Goal: Ask a question: Seek information or help from site administrators or community

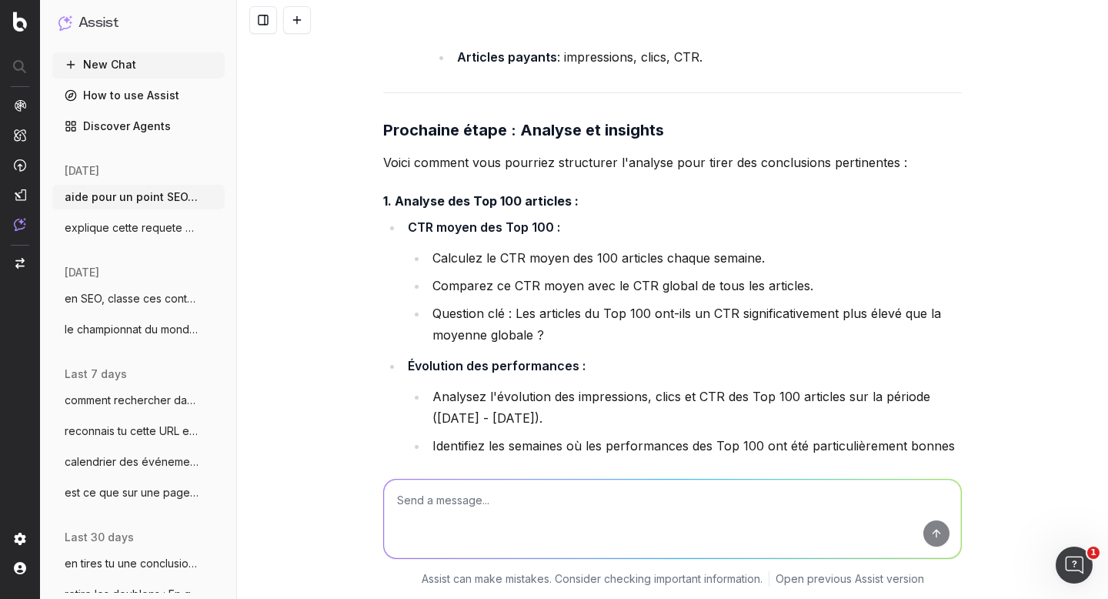
scroll to position [8995, 0]
click at [357, 295] on div "aide pour un point SEO/Data, on va traiter ces 2 sujets, tu vas m'aider pour un…" at bounding box center [672, 299] width 871 height 599
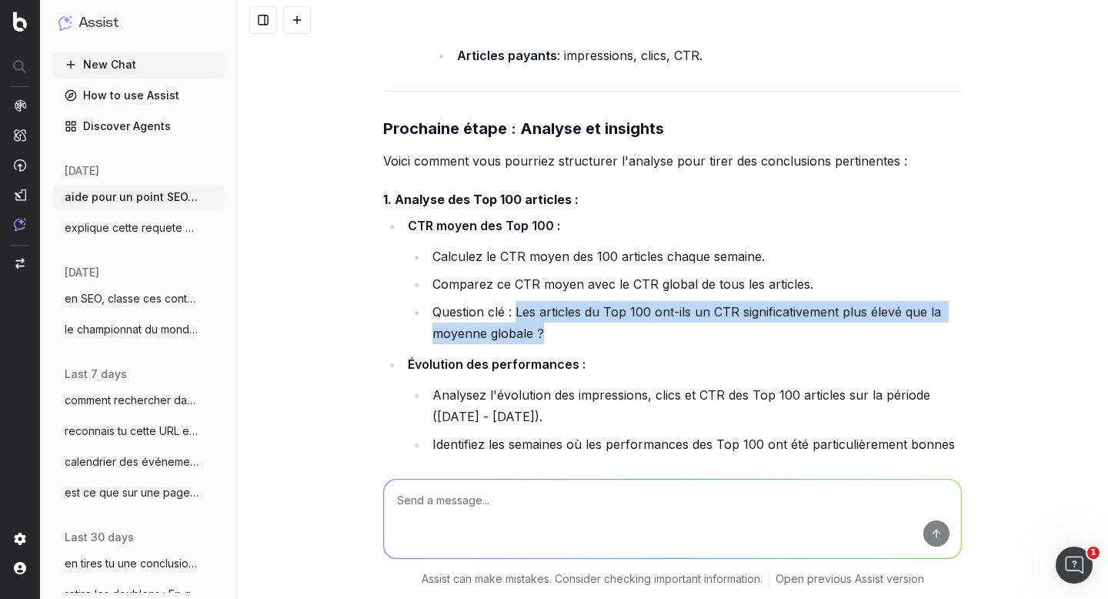
drag, startPoint x: 540, startPoint y: 318, endPoint x: 509, endPoint y: 295, distance: 38.5
click at [509, 301] on li "Question clé : Les articles du Top 100 ont-ils un CTR significativement plus él…" at bounding box center [695, 322] width 534 height 43
copy li "Les articles du Top 100 ont-ils un CTR significativement plus élevé que la moye…"
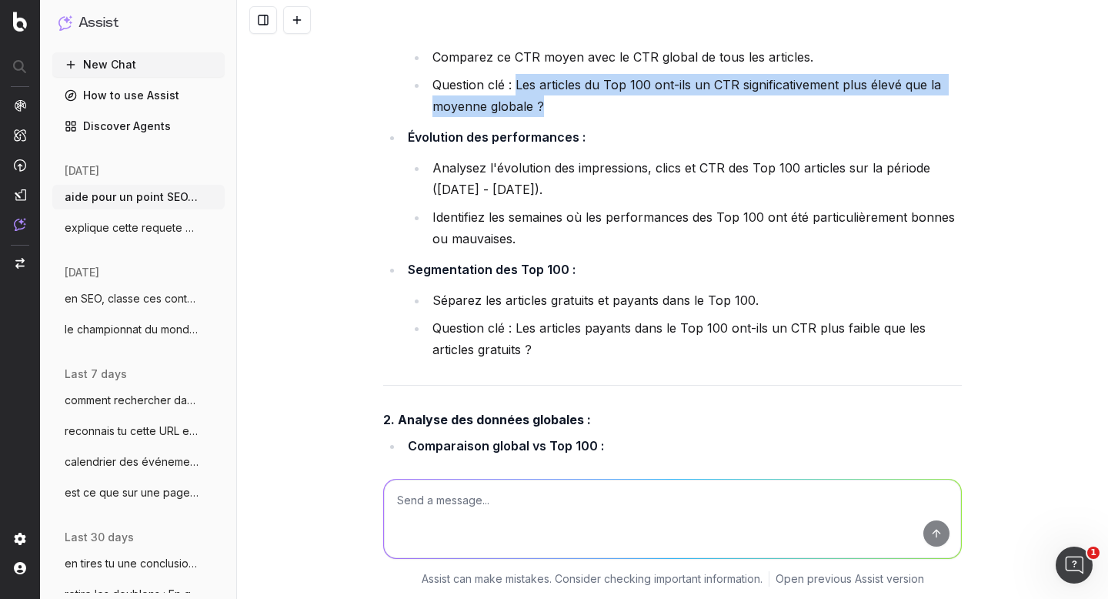
scroll to position [9228, 0]
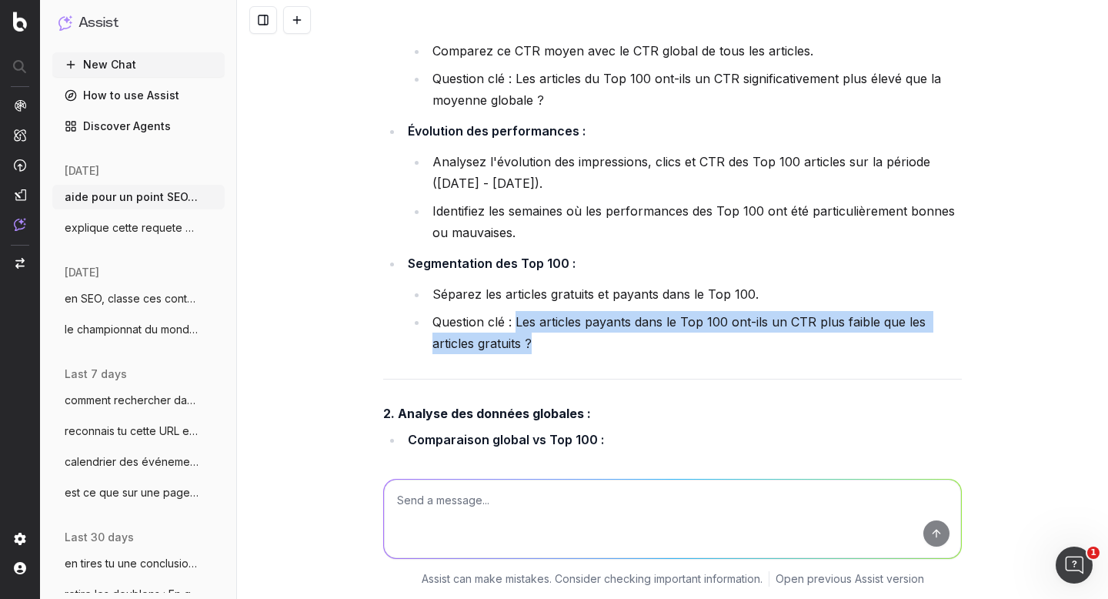
drag, startPoint x: 537, startPoint y: 332, endPoint x: 512, endPoint y: 308, distance: 33.7
click at [512, 311] on li "Question clé : Les articles payants dans le Top 100 ont-ils un CTR plus faible …" at bounding box center [695, 332] width 534 height 43
copy li "Les articles payants dans le Top 100 ont-ils un CTR plus faible que les article…"
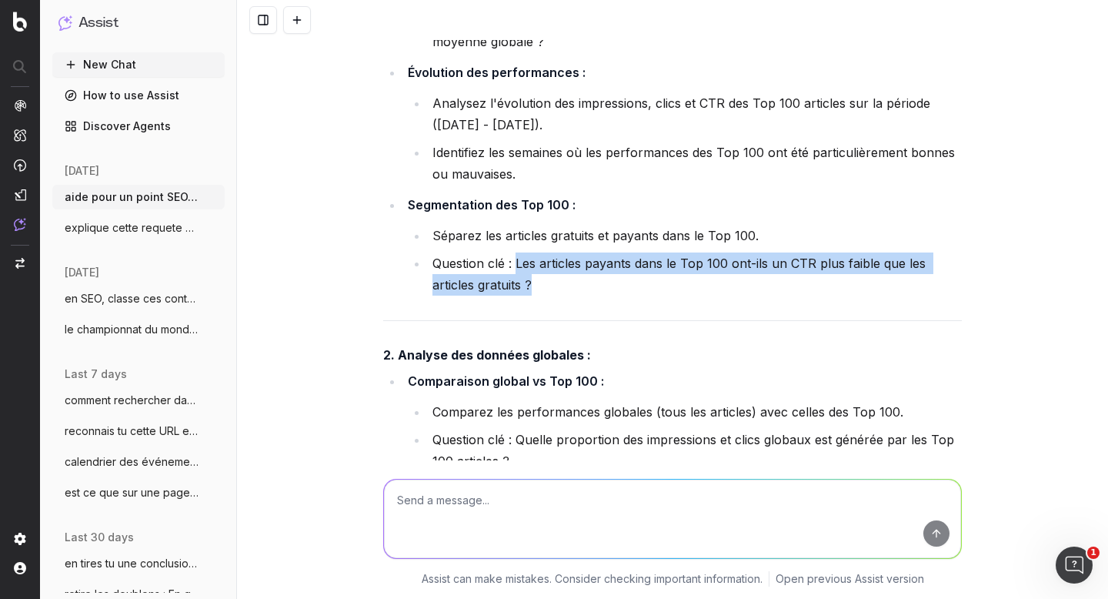
scroll to position [9316, 0]
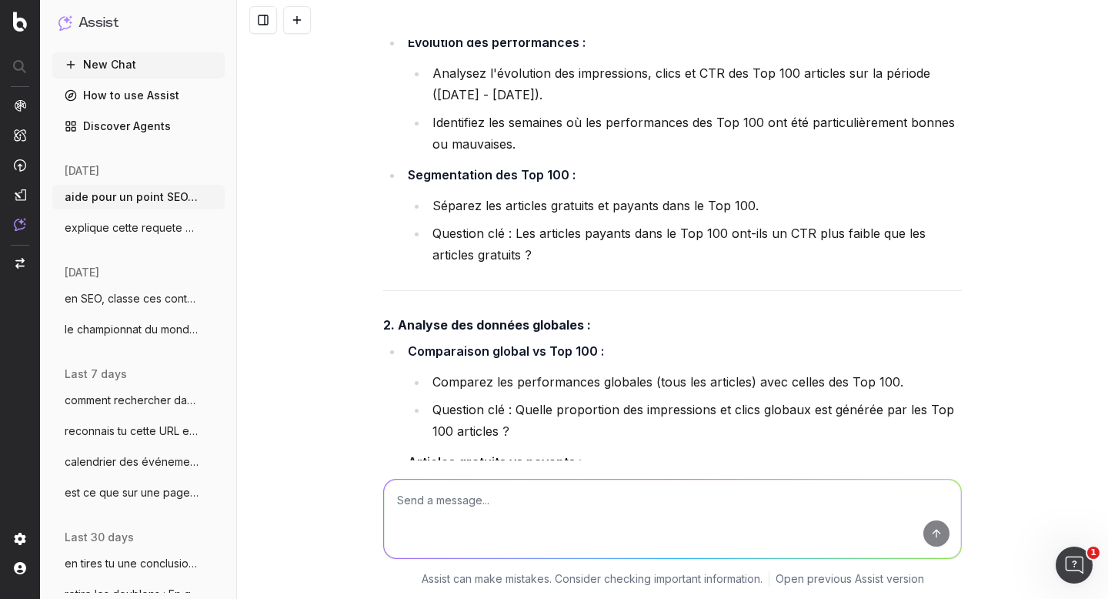
click at [336, 282] on div "aide pour un point SEO/Data, on va traiter ces 2 sujets, tu vas m'aider pour un…" at bounding box center [672, 299] width 871 height 599
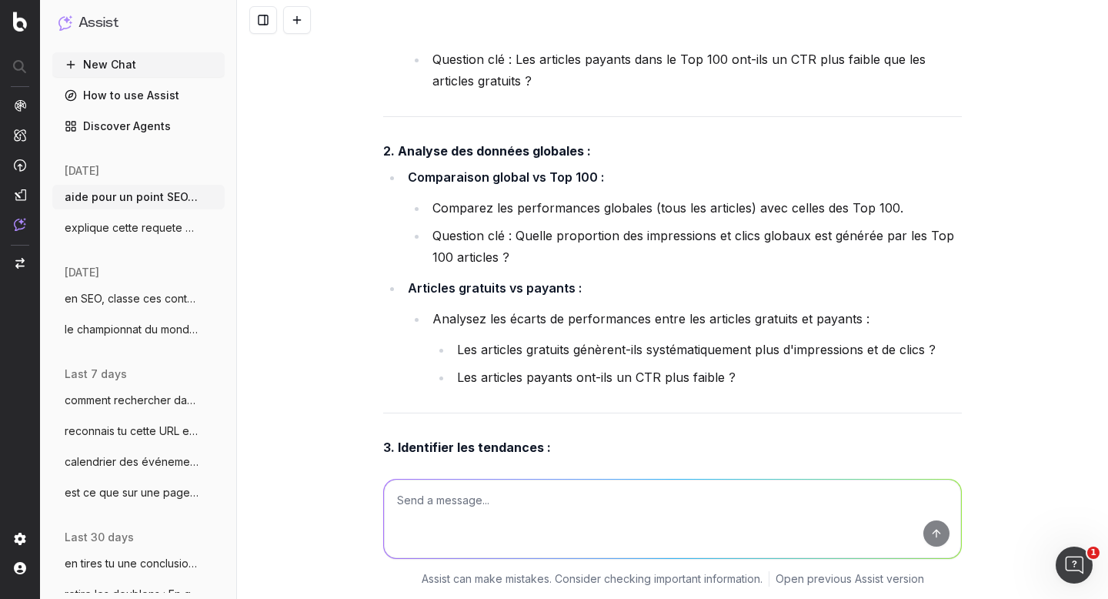
scroll to position [9492, 0]
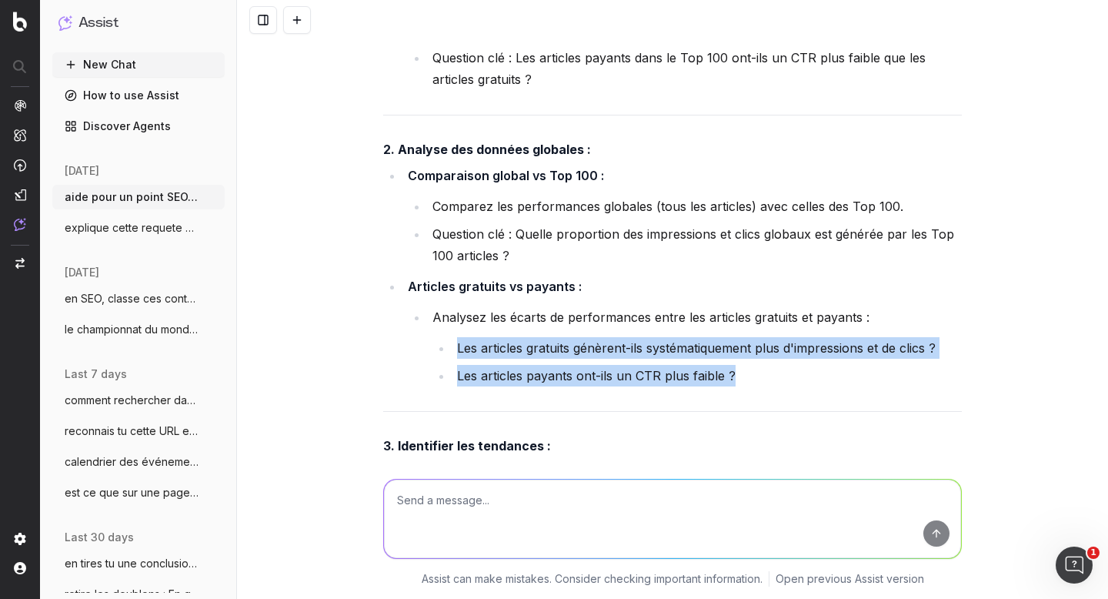
drag, startPoint x: 455, startPoint y: 332, endPoint x: 730, endPoint y: 362, distance: 277.0
click at [730, 362] on ul "Les articles gratuits génèrent-ils systématiquement plus d'impressions et de cl…" at bounding box center [696, 361] width 529 height 49
copy ul "Les articles gratuits génèrent-ils systématiquement plus d'impressions et de cl…"
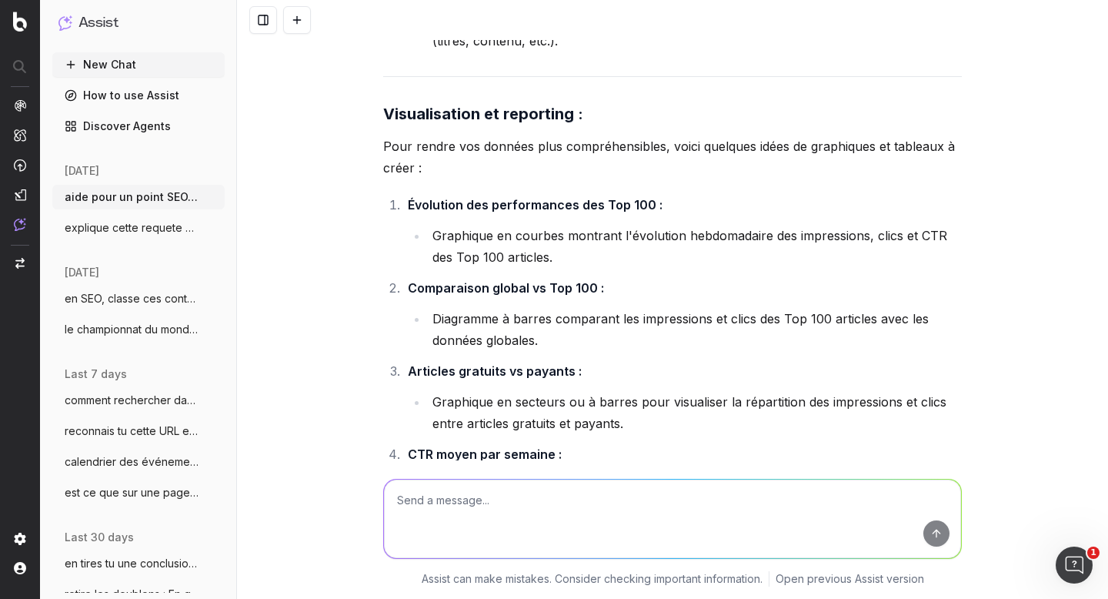
scroll to position [10056, 0]
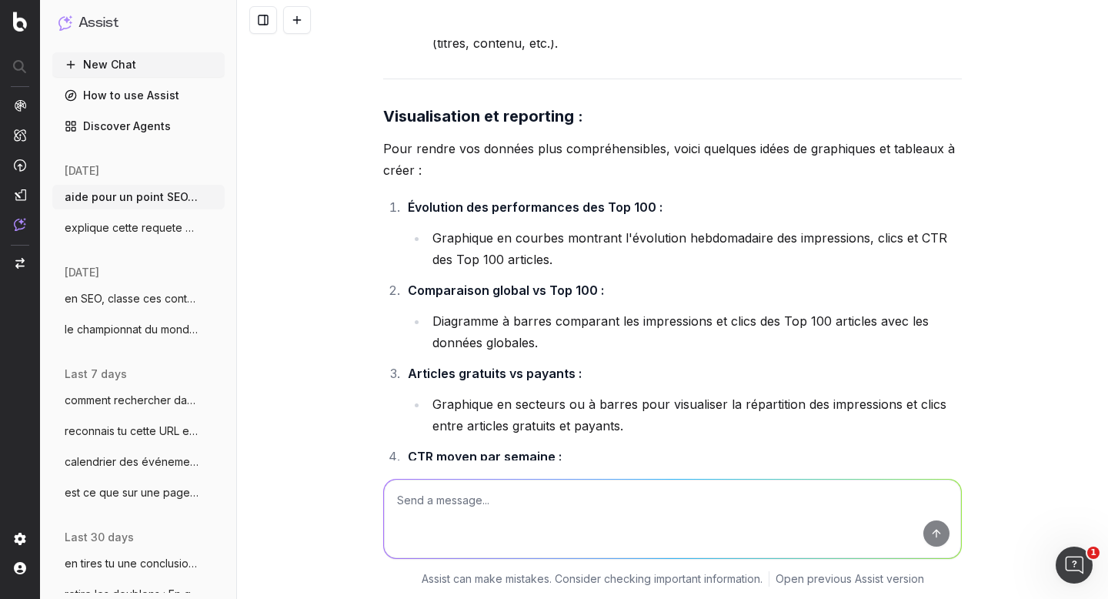
click at [449, 497] on textarea at bounding box center [672, 518] width 577 height 78
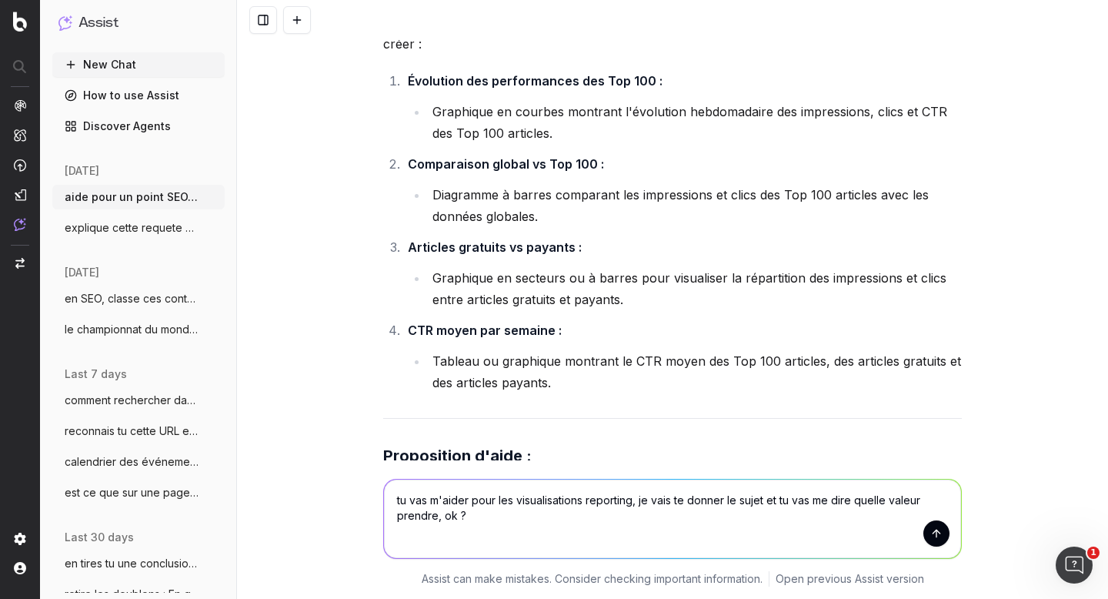
scroll to position [10181, 0]
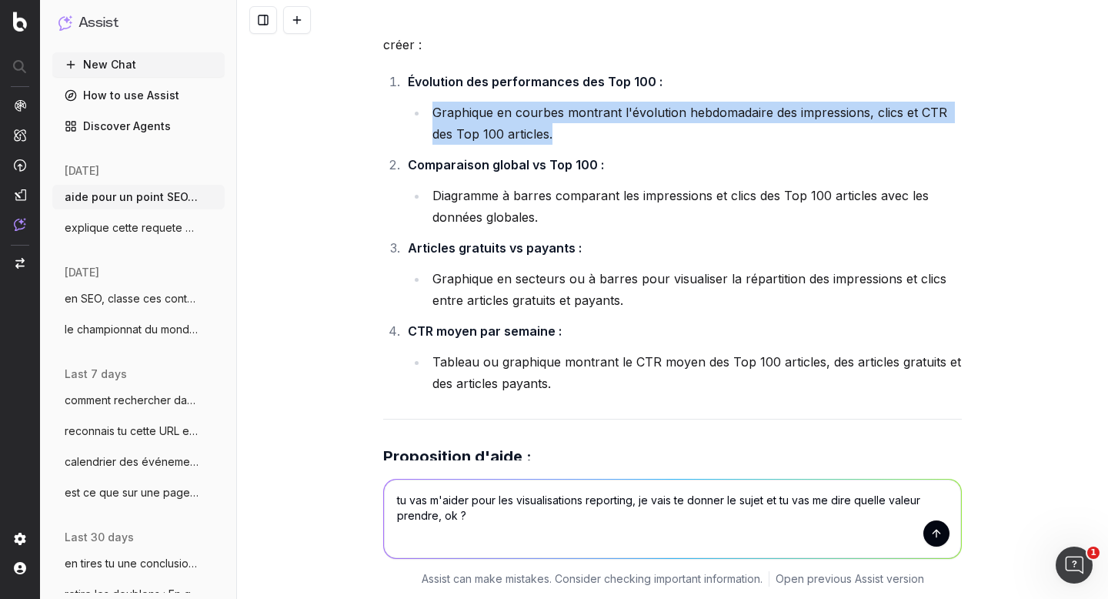
drag, startPoint x: 428, startPoint y: 99, endPoint x: 570, endPoint y: 124, distance: 144.4
click at [570, 124] on li "Graphique en courbes montrant l'évolution hebdomadaire des impressions, clics e…" at bounding box center [695, 123] width 534 height 43
copy li "Graphique en courbes montrant l'évolution hebdomadaire des impressions, clics e…"
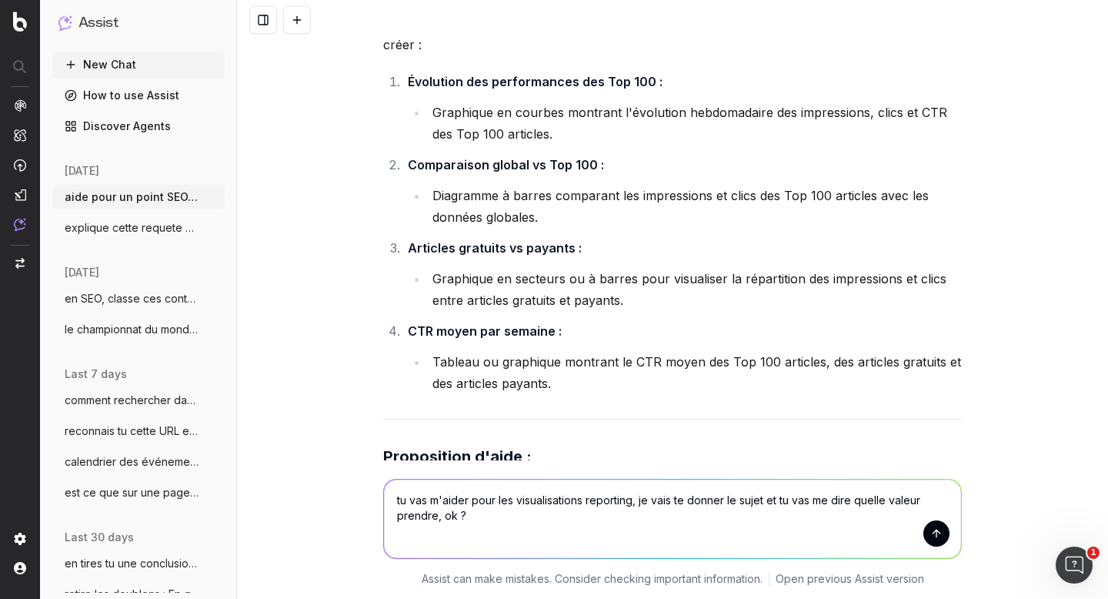
click at [485, 512] on textarea "tu vas m'aider pour les visualisations reporting, je vais te donner le sujet et…" at bounding box center [672, 518] width 577 height 78
paste textarea "Graphique en courbes montrant l'évolution hebdomadaire des impressions, clics e…"
type textarea "tu vas m'aider pour les visualisations reporting, je vais te donner le sujet et…"
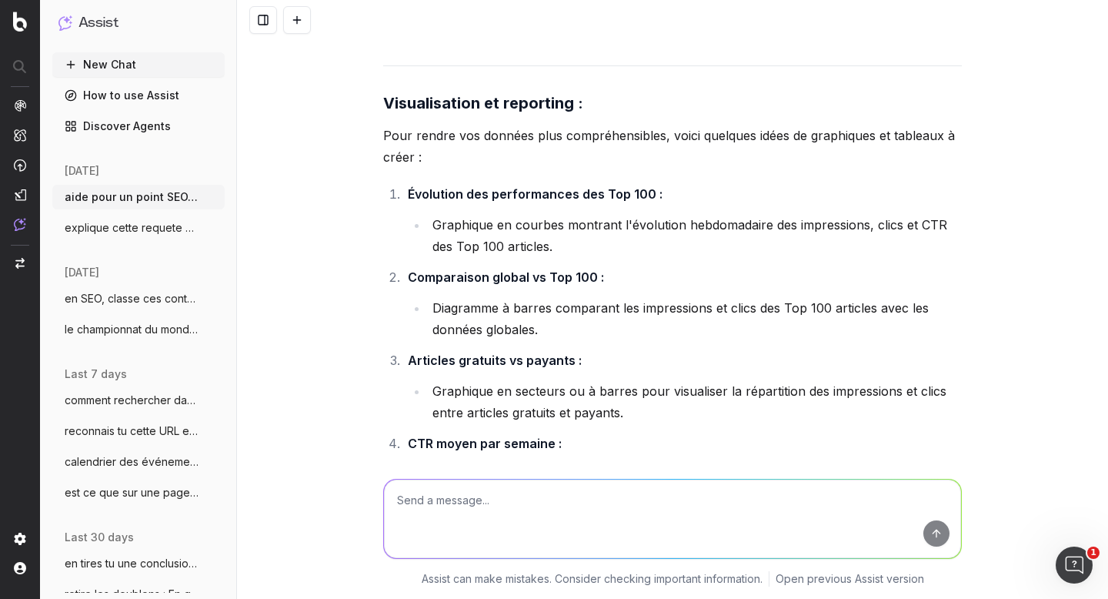
scroll to position [10041, 0]
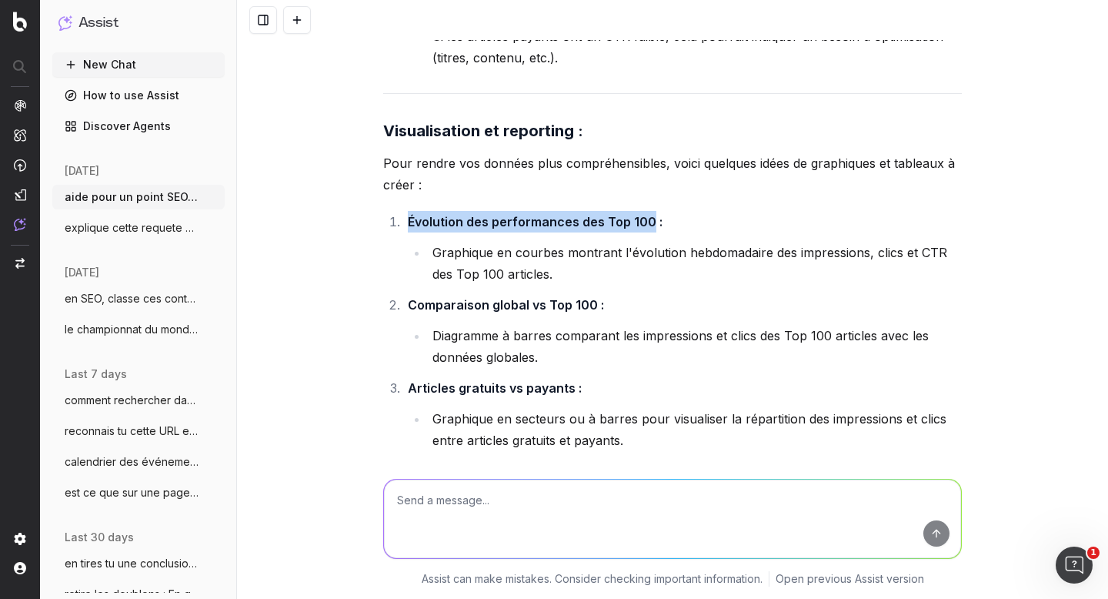
drag, startPoint x: 401, startPoint y: 208, endPoint x: 641, endPoint y: 208, distance: 240.0
click at [641, 211] on li "Évolution des performances des Top 100 : Graphique en courbes montrant l'évolut…" at bounding box center [682, 248] width 559 height 74
copy strong "Évolution des performances des Top 100"
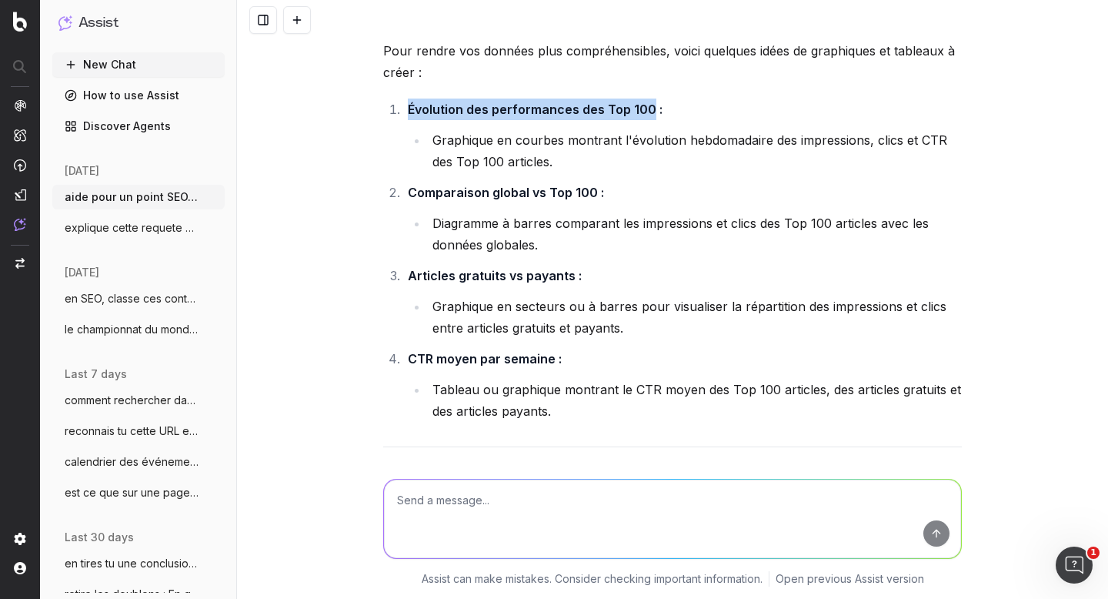
scroll to position [10150, 0]
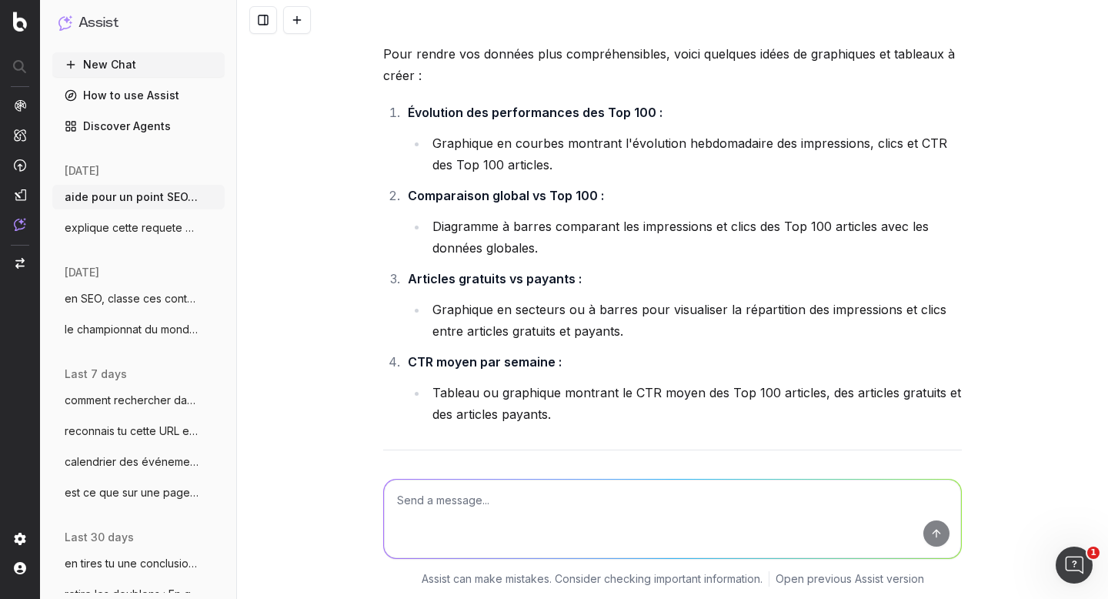
click at [479, 509] on textarea at bounding box center [672, 518] width 577 height 78
type textarea "le sujet de base c'est le suivi top 10% des articles que moi j'ai modifié en To…"
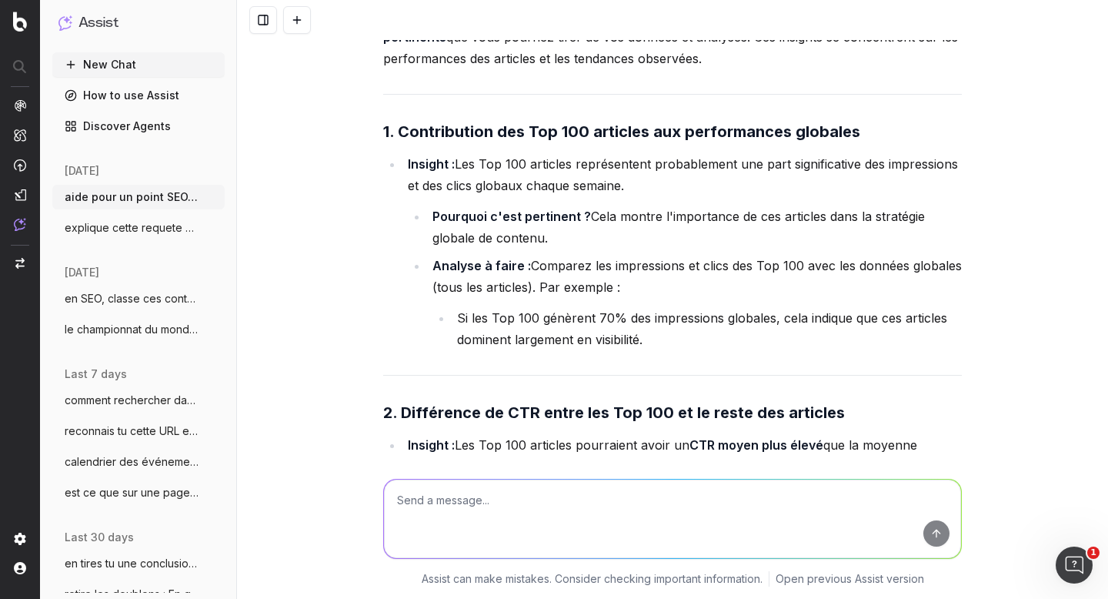
scroll to position [12781, 0]
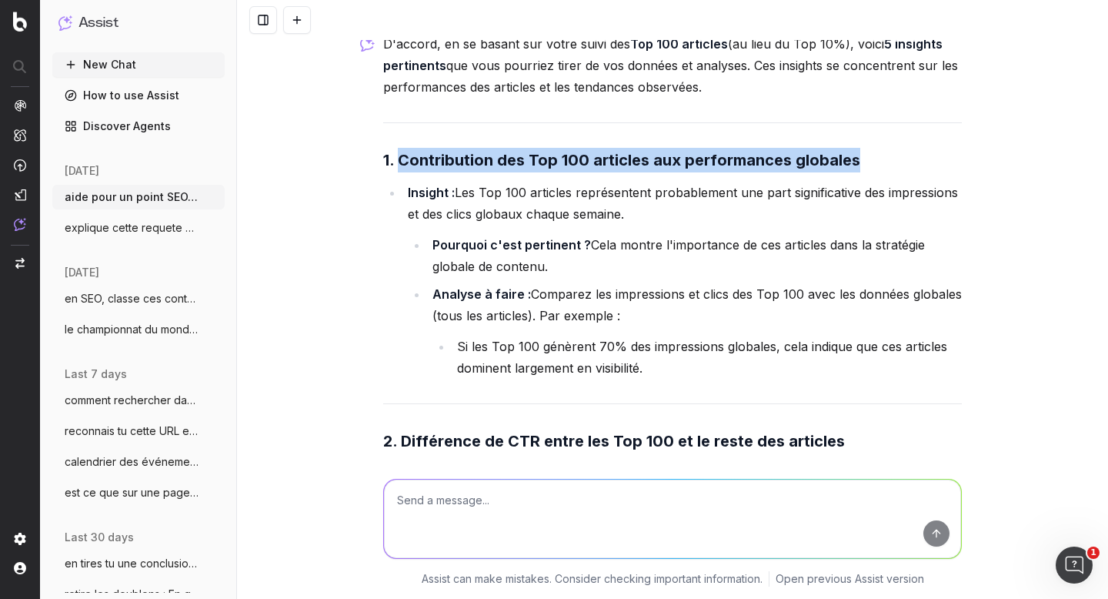
drag, startPoint x: 393, startPoint y: 145, endPoint x: 893, endPoint y: 151, distance: 500.1
click at [893, 151] on h3 "1. Contribution des Top 100 articles aux performances globales" at bounding box center [672, 160] width 579 height 25
copy strong "Contribution des Top 100 articles aux performances globales"
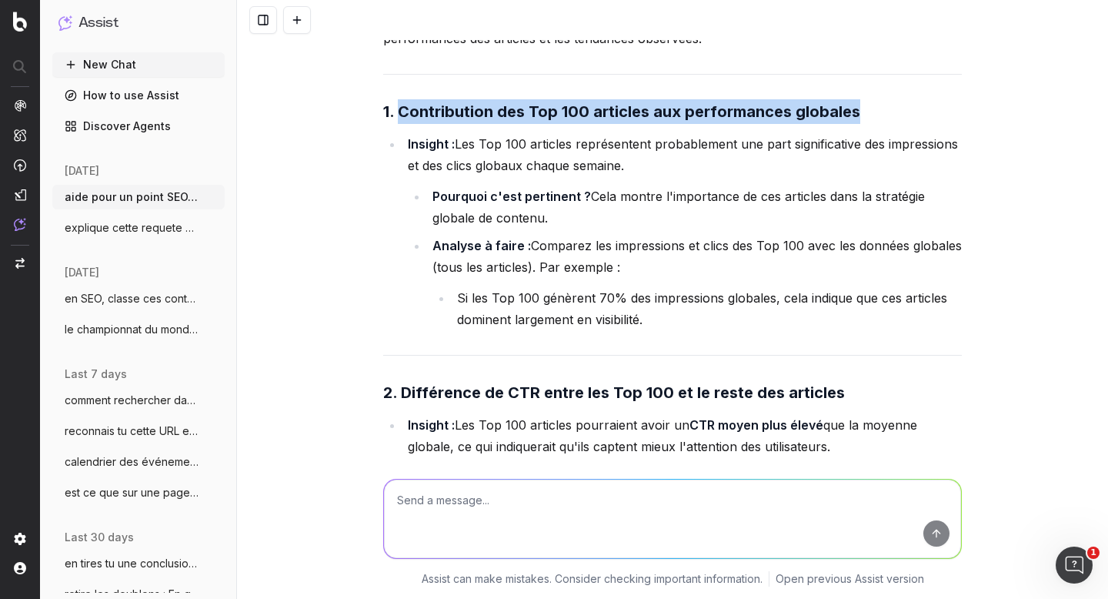
scroll to position [12900, 0]
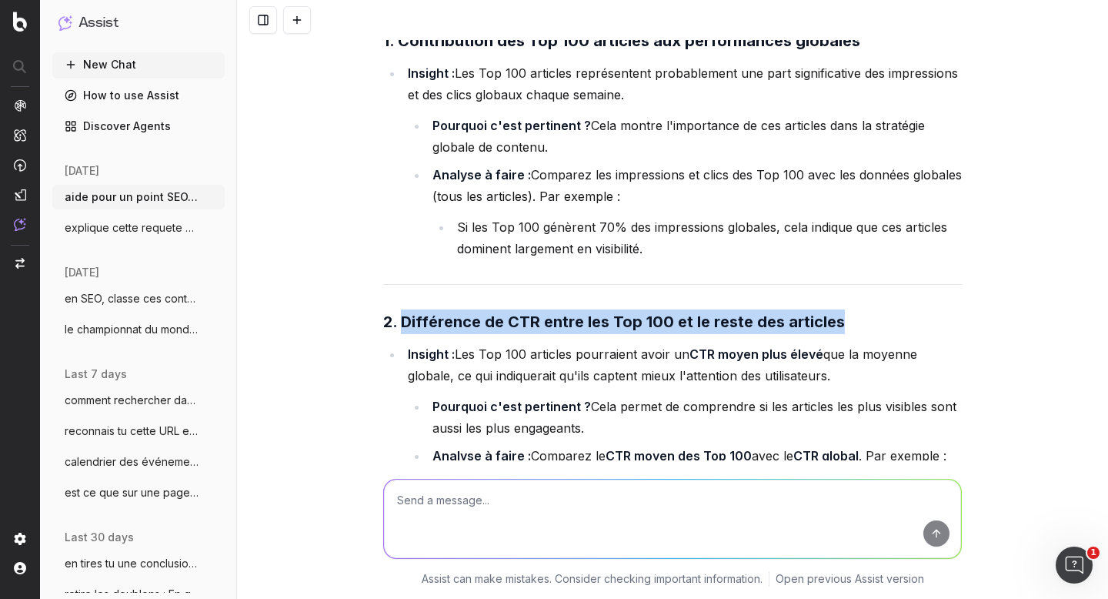
drag, startPoint x: 398, startPoint y: 305, endPoint x: 801, endPoint y: 319, distance: 403.4
copy strong "Différence de CTR entre les Top 100 et le reste des articles"
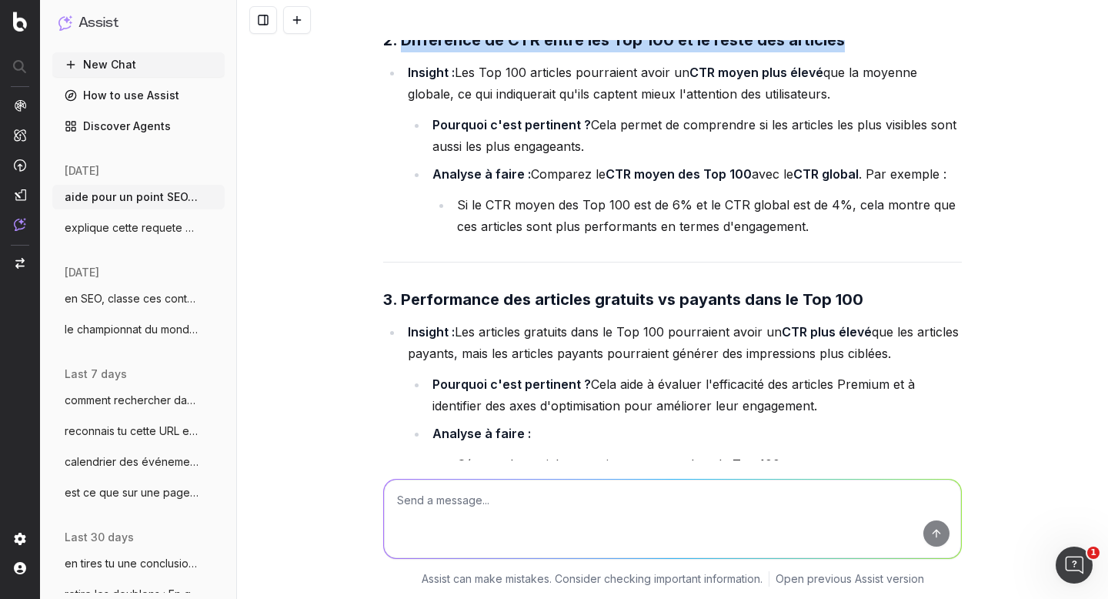
scroll to position [13209, 0]
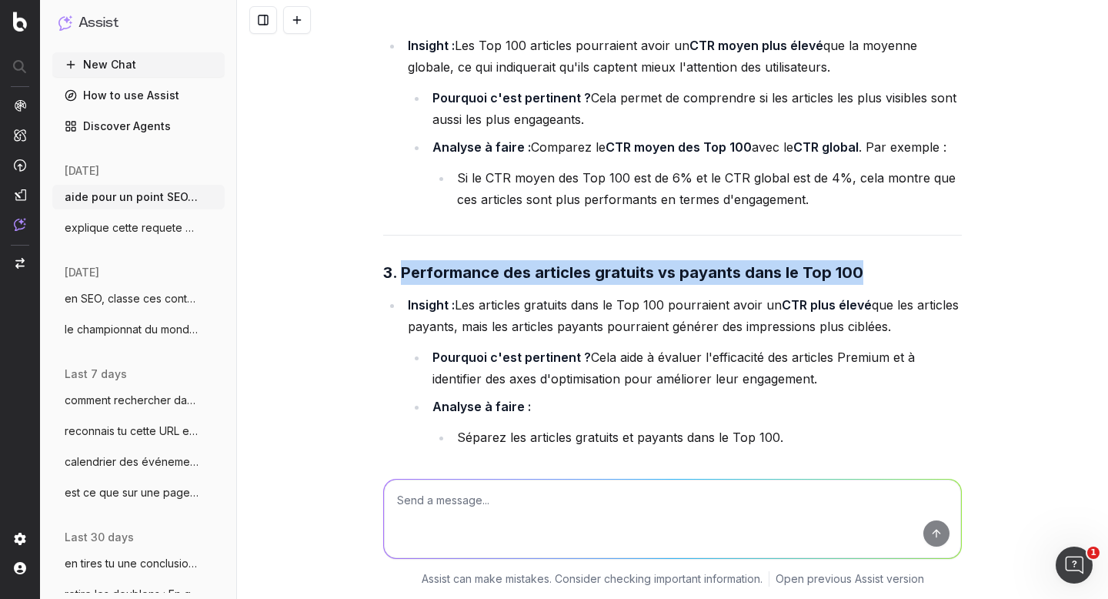
drag, startPoint x: 397, startPoint y: 255, endPoint x: 847, endPoint y: 262, distance: 450.1
click at [847, 263] on strong "3. Performance des articles gratuits vs payants dans le Top 100" at bounding box center [623, 272] width 480 height 18
copy strong "Performance des articles gratuits vs payants dans le Top 100"
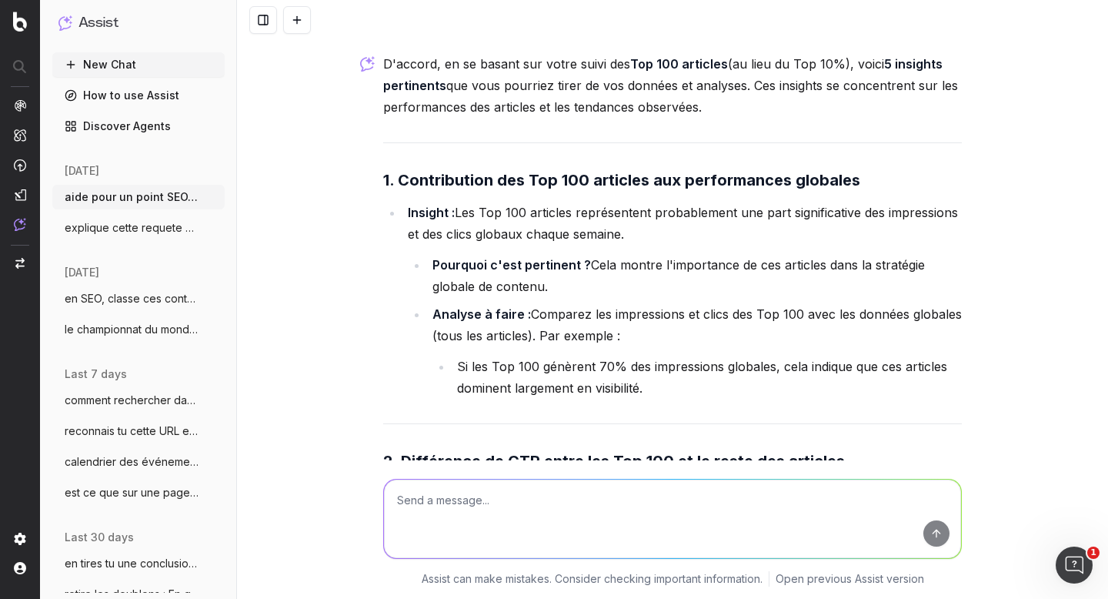
scroll to position [12752, 0]
